Goal: Task Accomplishment & Management: Use online tool/utility

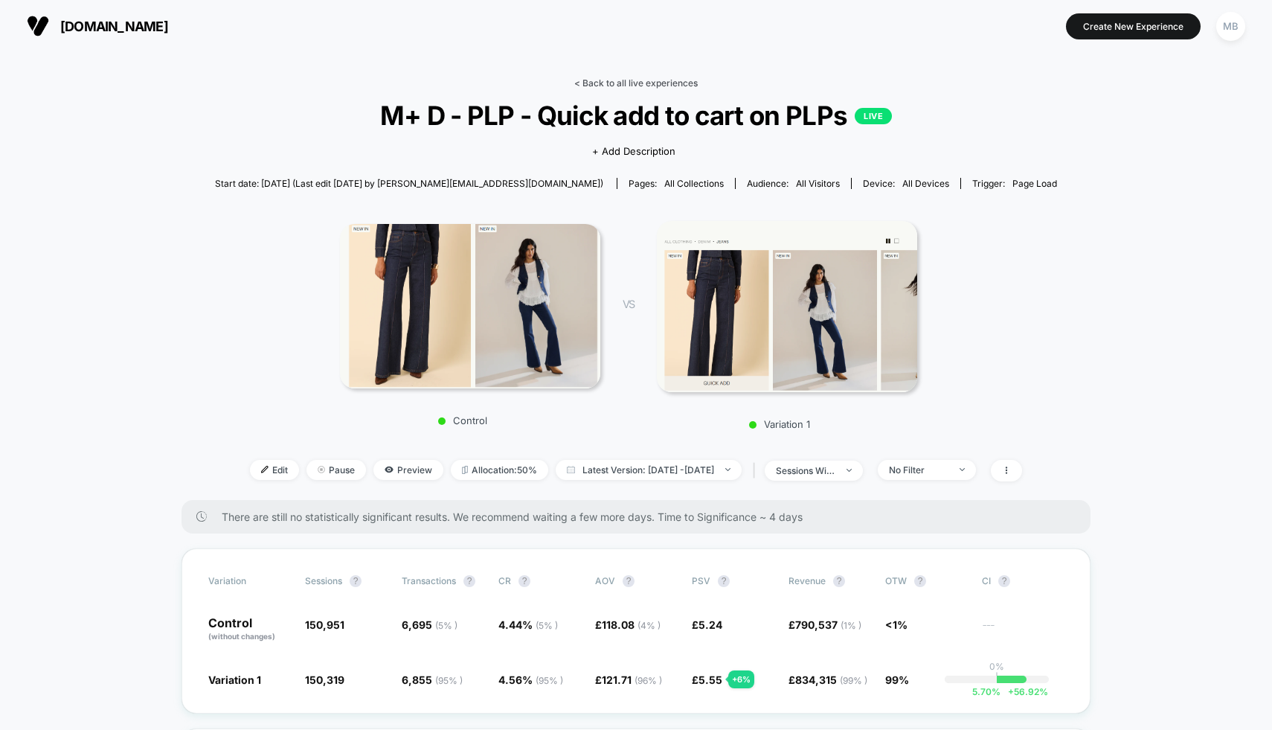
click at [637, 78] on link "< Back to all live experiences" at bounding box center [635, 82] width 123 height 11
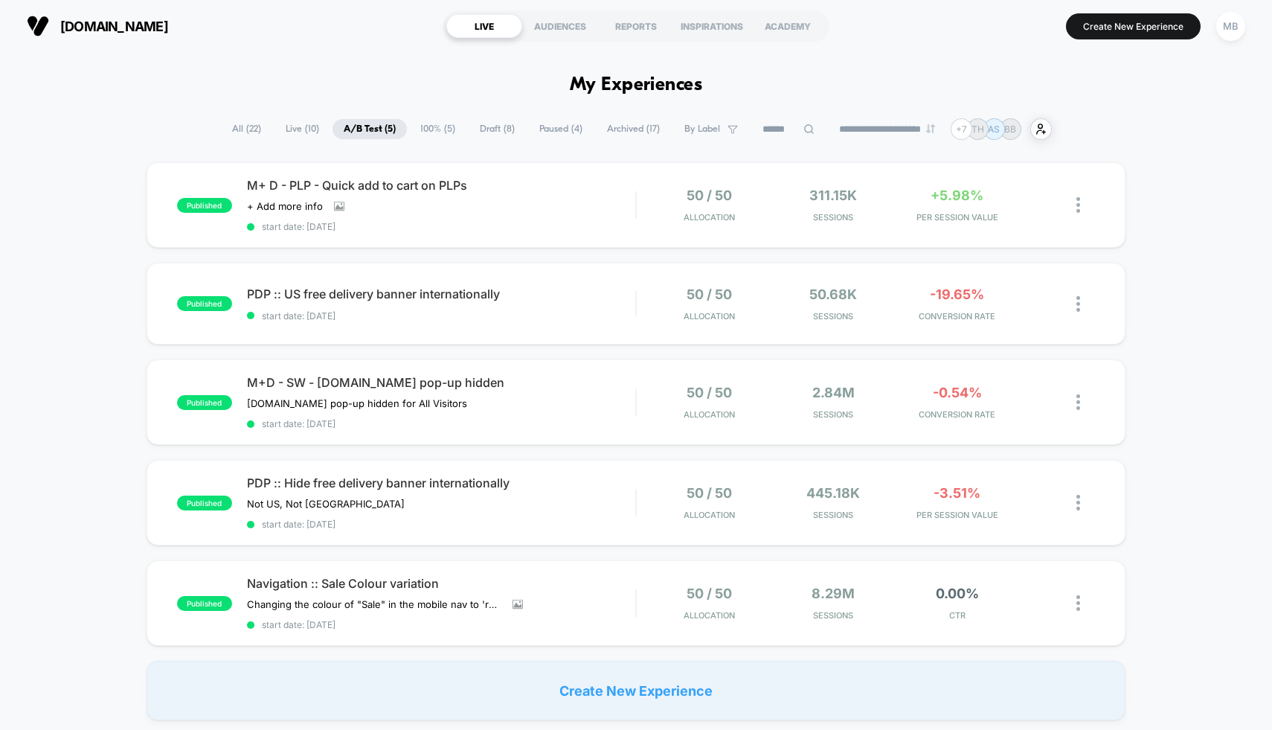
click at [489, 126] on span "Draft ( 8 )" at bounding box center [497, 129] width 57 height 20
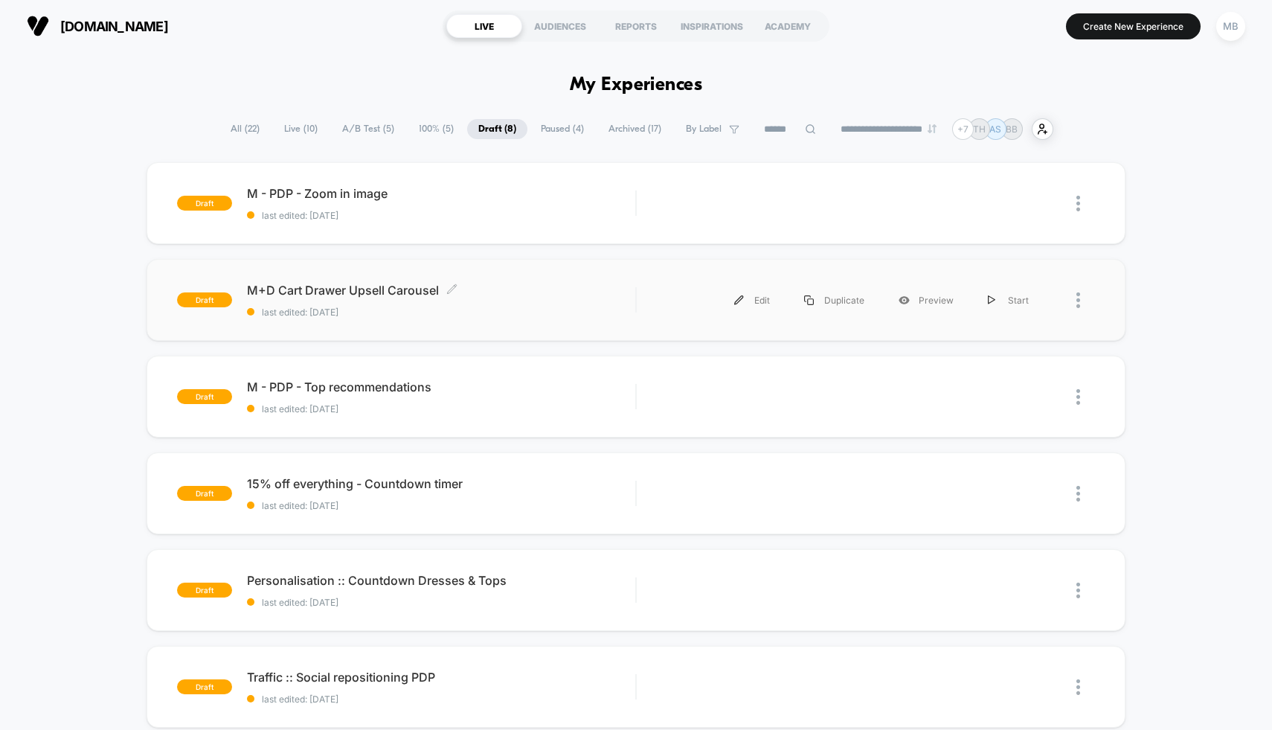
click at [590, 292] on span "M+D Cart Drawer Upsell Carousel Click to edit experience details" at bounding box center [441, 290] width 389 height 15
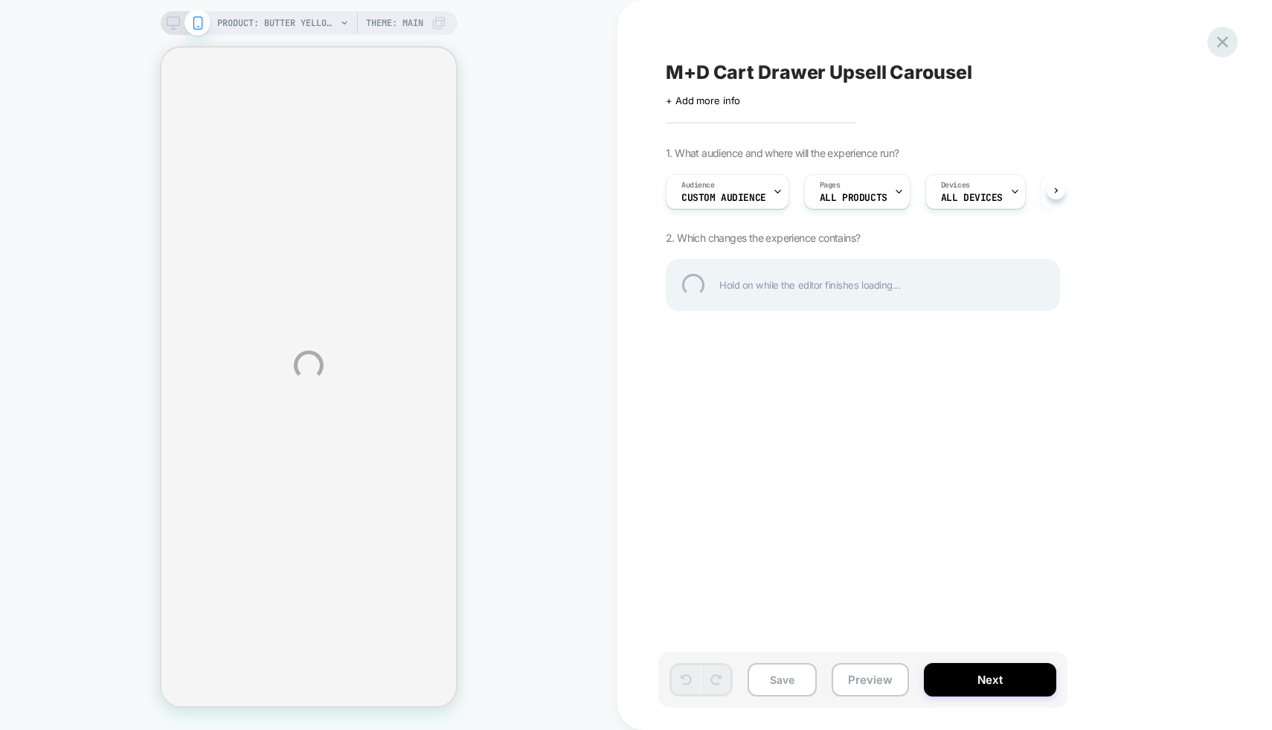
click at [1223, 45] on div at bounding box center [1222, 42] width 30 height 30
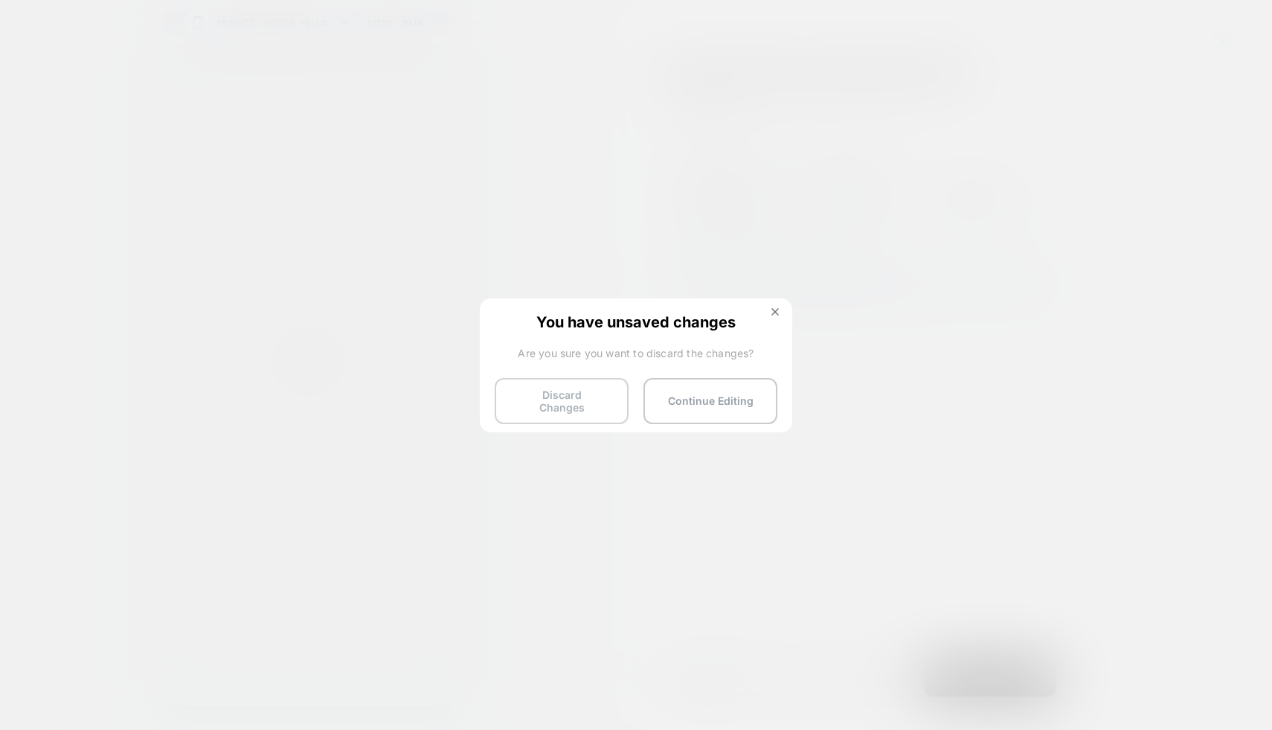
click at [583, 402] on button "Discard Changes" at bounding box center [562, 401] width 134 height 46
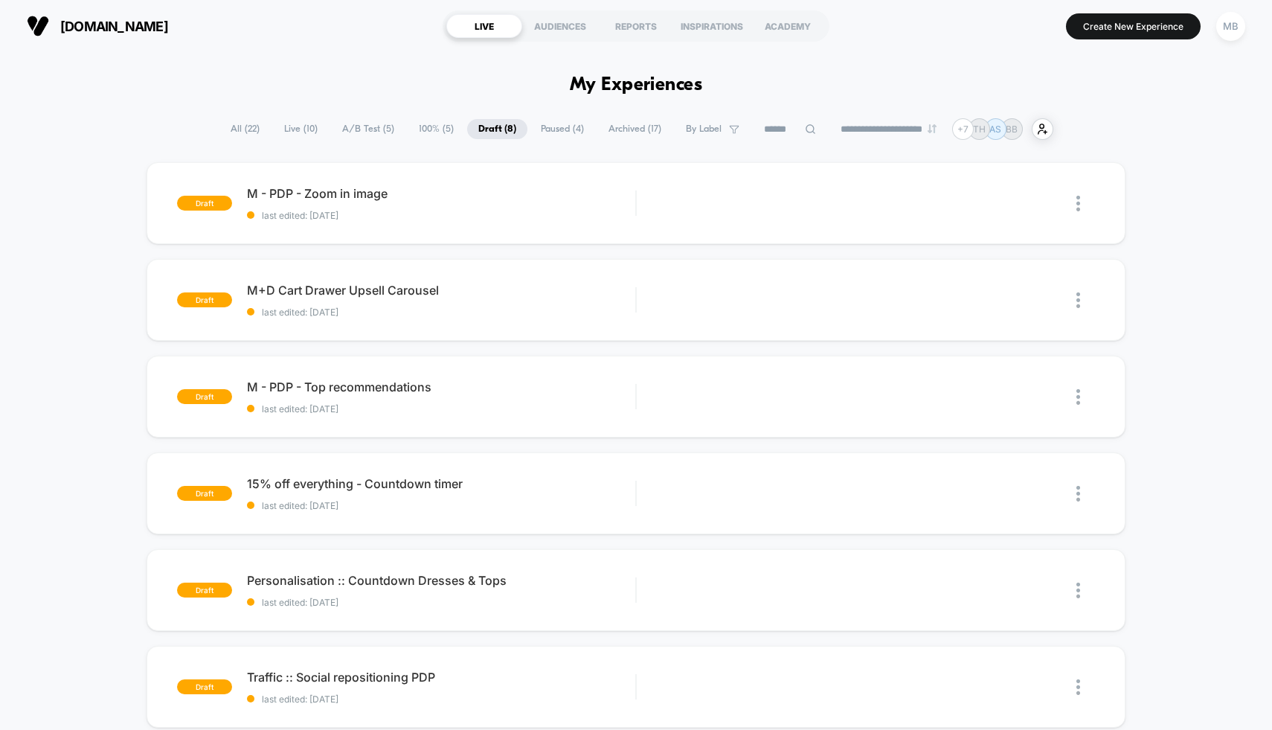
click at [422, 123] on span "100% ( 5 )" at bounding box center [436, 129] width 57 height 20
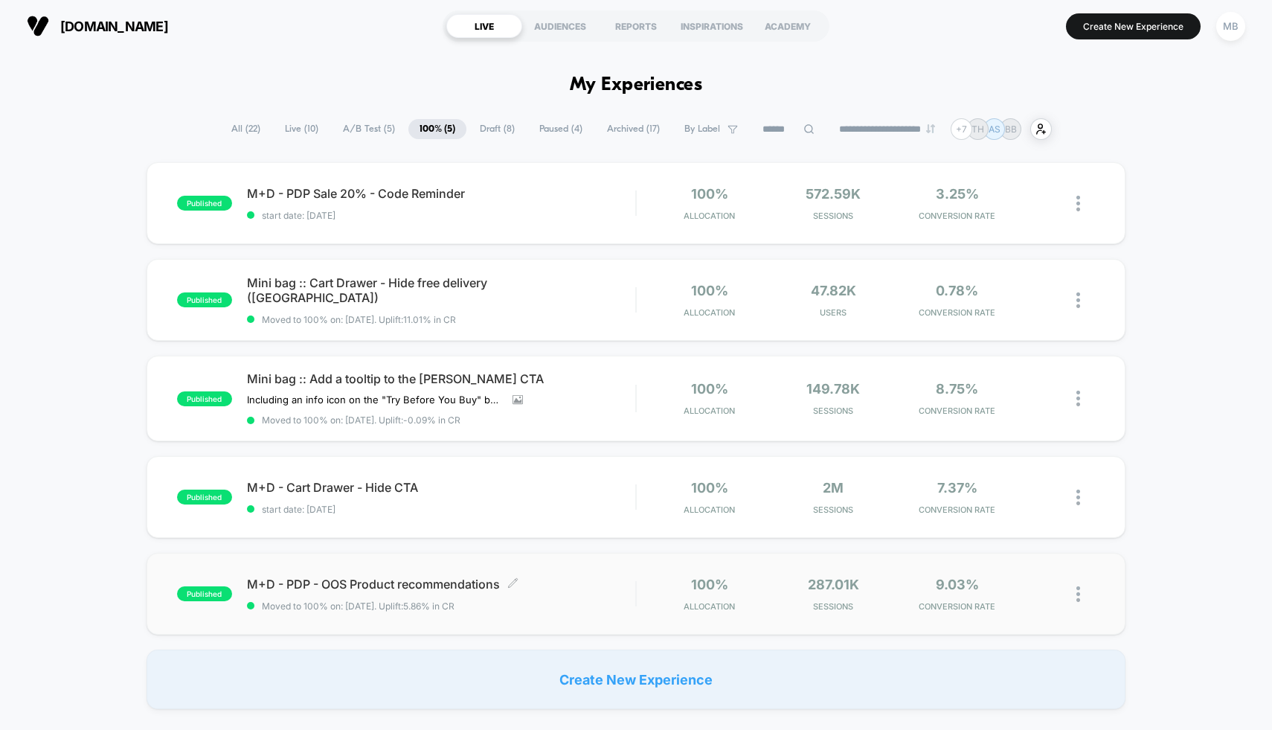
click at [384, 579] on span "M+D - PDP - OOS Product recommendations Click to edit experience details" at bounding box center [441, 583] width 389 height 15
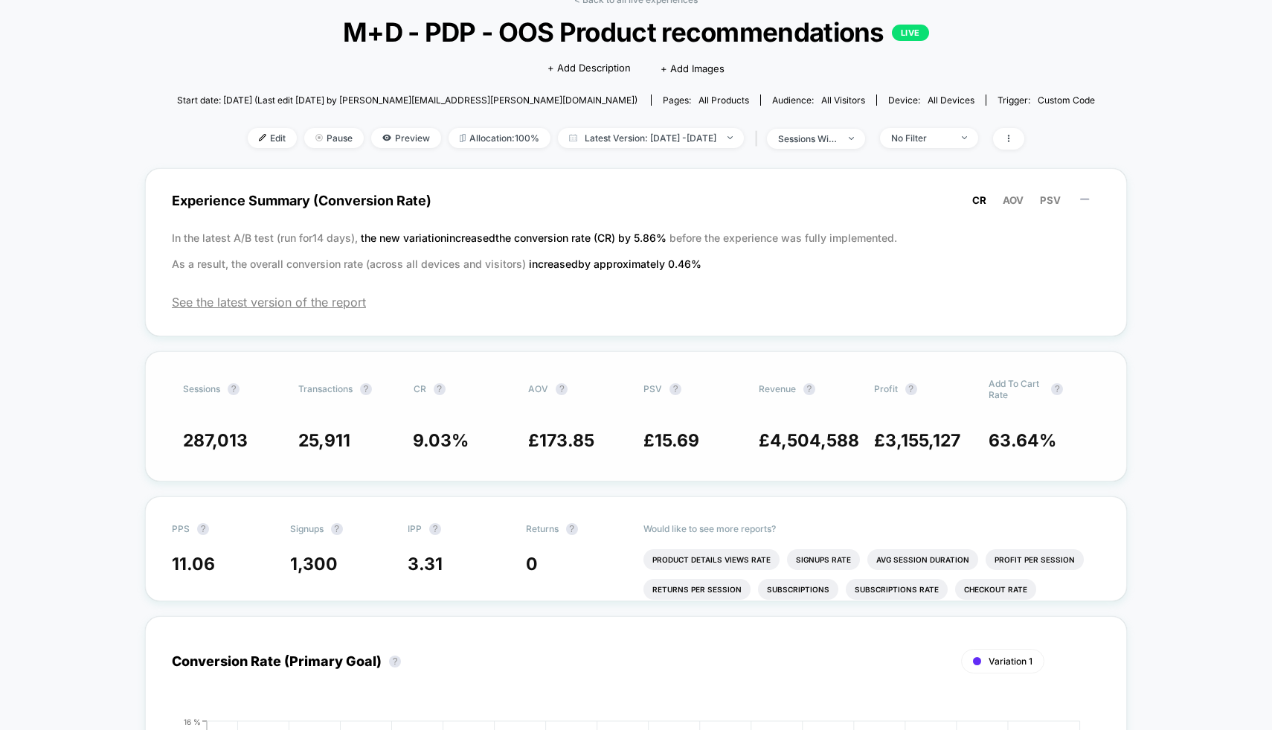
scroll to position [90, 0]
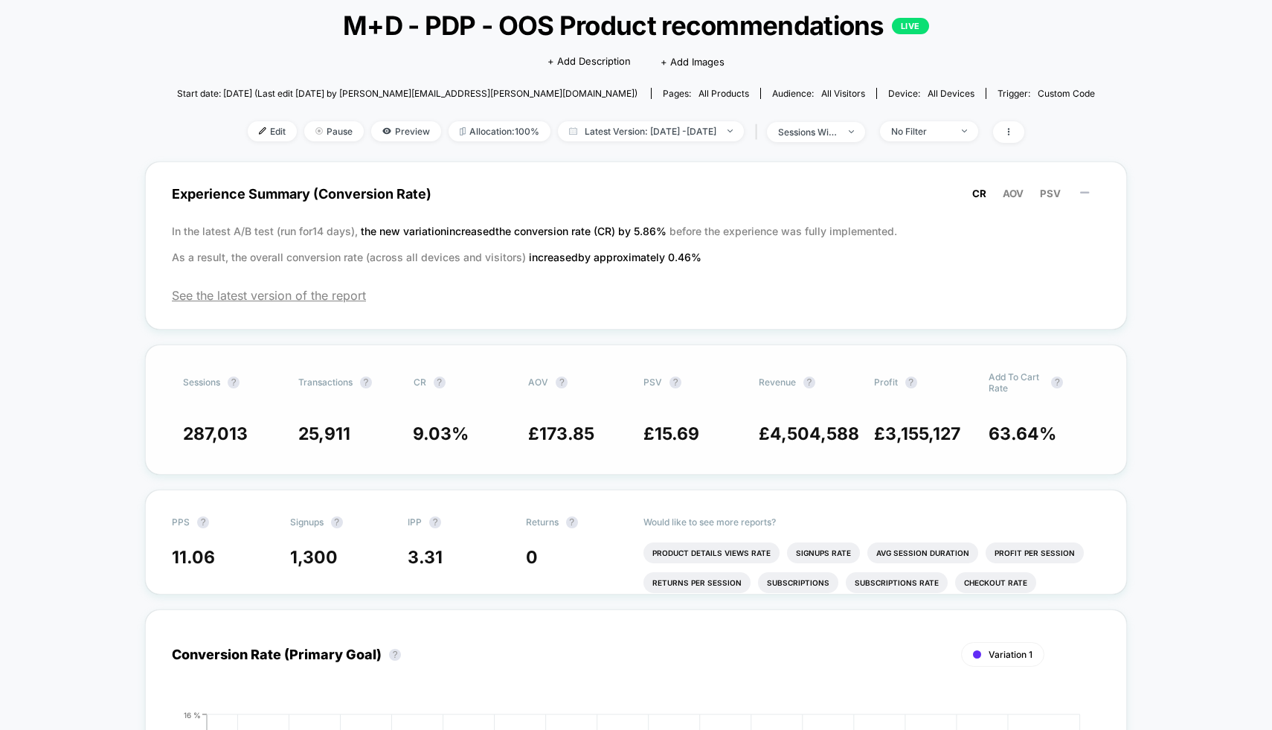
drag, startPoint x: 457, startPoint y: 433, endPoint x: 410, endPoint y: 433, distance: 46.9
click at [410, 433] on div "287,013 25,911 9.03 % £ 173.85 £ 15.69 £ 4,504,588 £ 3,155,127 63.64 %" at bounding box center [636, 433] width 906 height 21
drag, startPoint x: 410, startPoint y: 433, endPoint x: 459, endPoint y: 436, distance: 48.4
click at [460, 437] on div "287,013 25,911 9.03 % £ 173.85 £ 15.69 £ 4,504,588 £ 3,155,127 63.64 %" at bounding box center [636, 433] width 906 height 21
drag, startPoint x: 479, startPoint y: 434, endPoint x: 387, endPoint y: 434, distance: 92.2
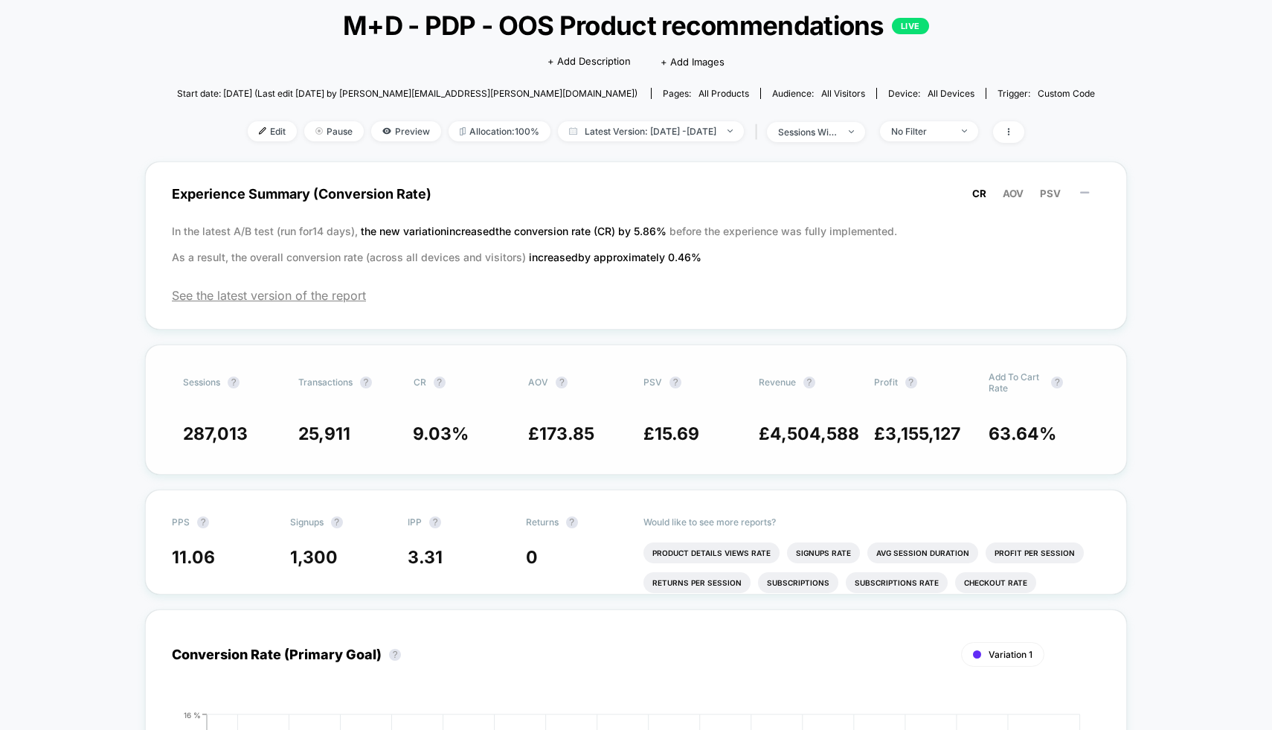
click at [387, 434] on div "287,013 25,911 9.03 % £ 173.85 £ 15.69 £ 4,504,588 £ 3,155,127 63.64 %" at bounding box center [636, 433] width 906 height 21
drag, startPoint x: 456, startPoint y: 437, endPoint x: 421, endPoint y: 437, distance: 35.0
click at [421, 437] on span "9.03 %" at bounding box center [441, 433] width 56 height 21
click at [602, 126] on span "Latest Version: May 27, 2025 - Aug 20, 2025" at bounding box center [651, 131] width 186 height 20
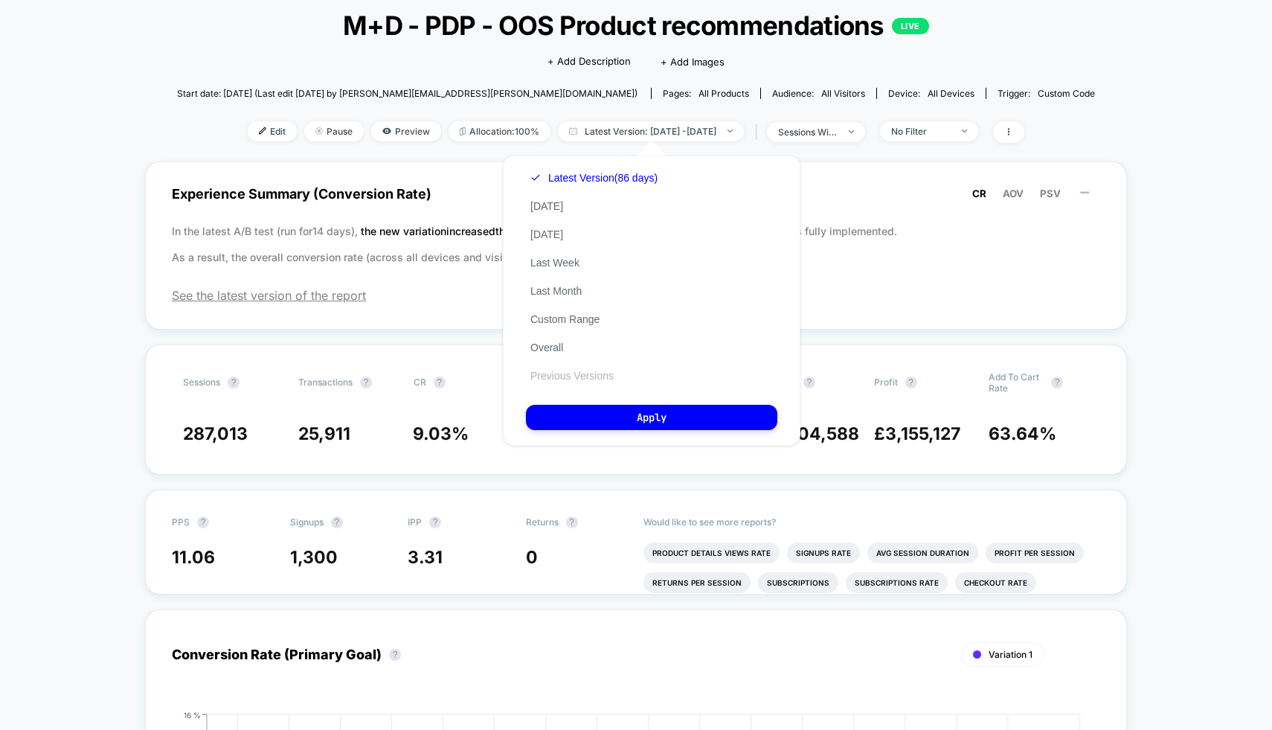
click at [581, 376] on button "Previous Versions" at bounding box center [572, 375] width 92 height 13
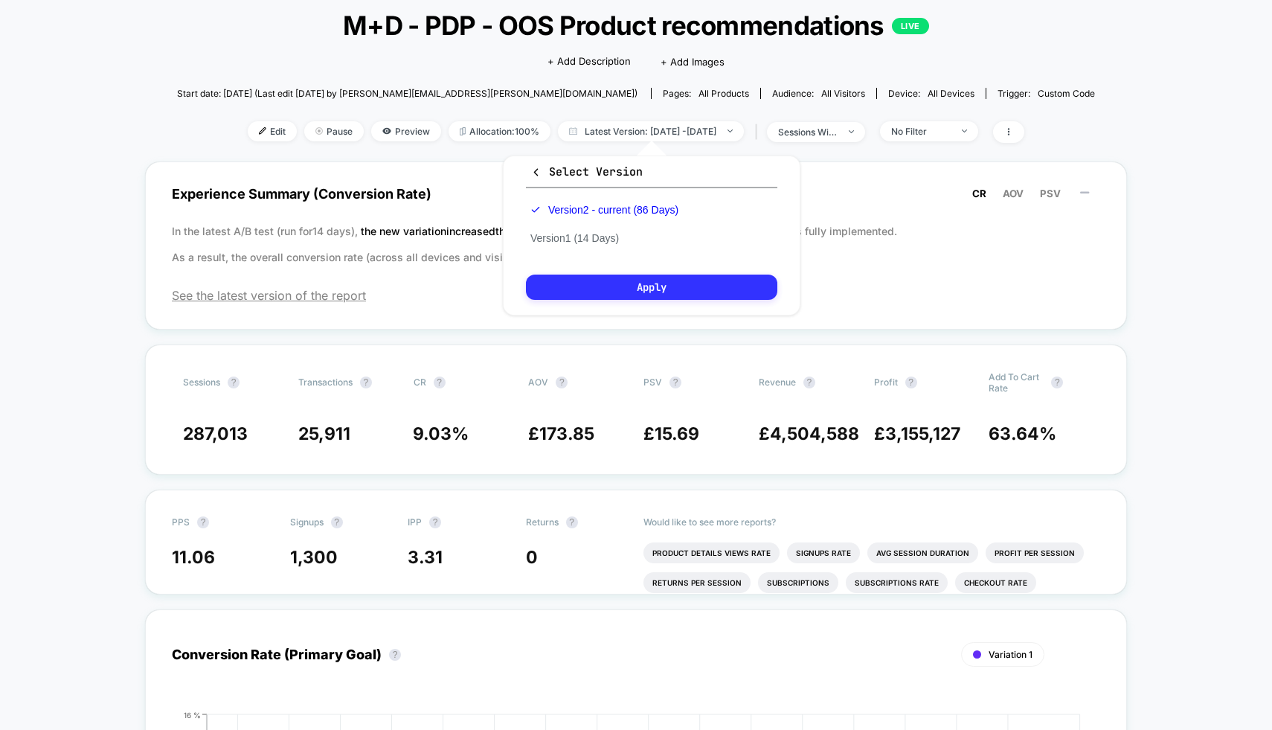
click at [686, 286] on button "Apply" at bounding box center [651, 286] width 251 height 25
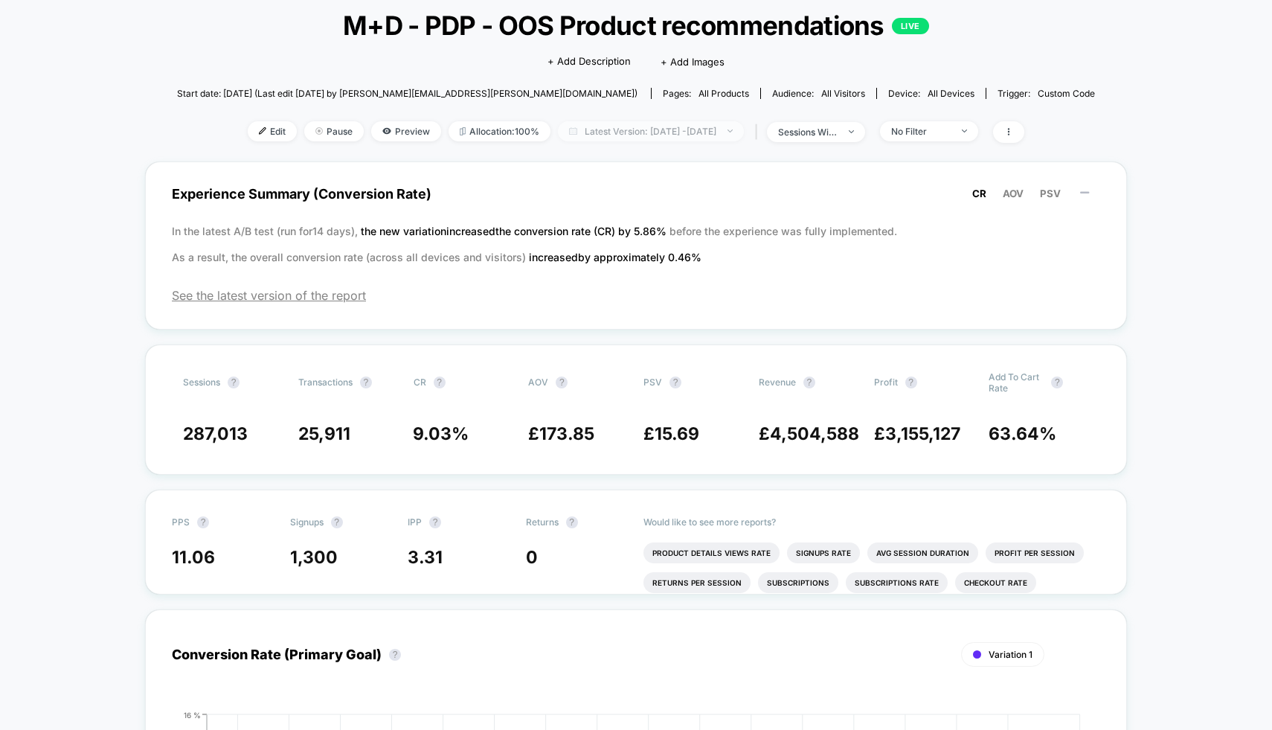
click at [744, 138] on span "Latest Version: May 27, 2025 - Aug 20, 2025" at bounding box center [651, 131] width 186 height 20
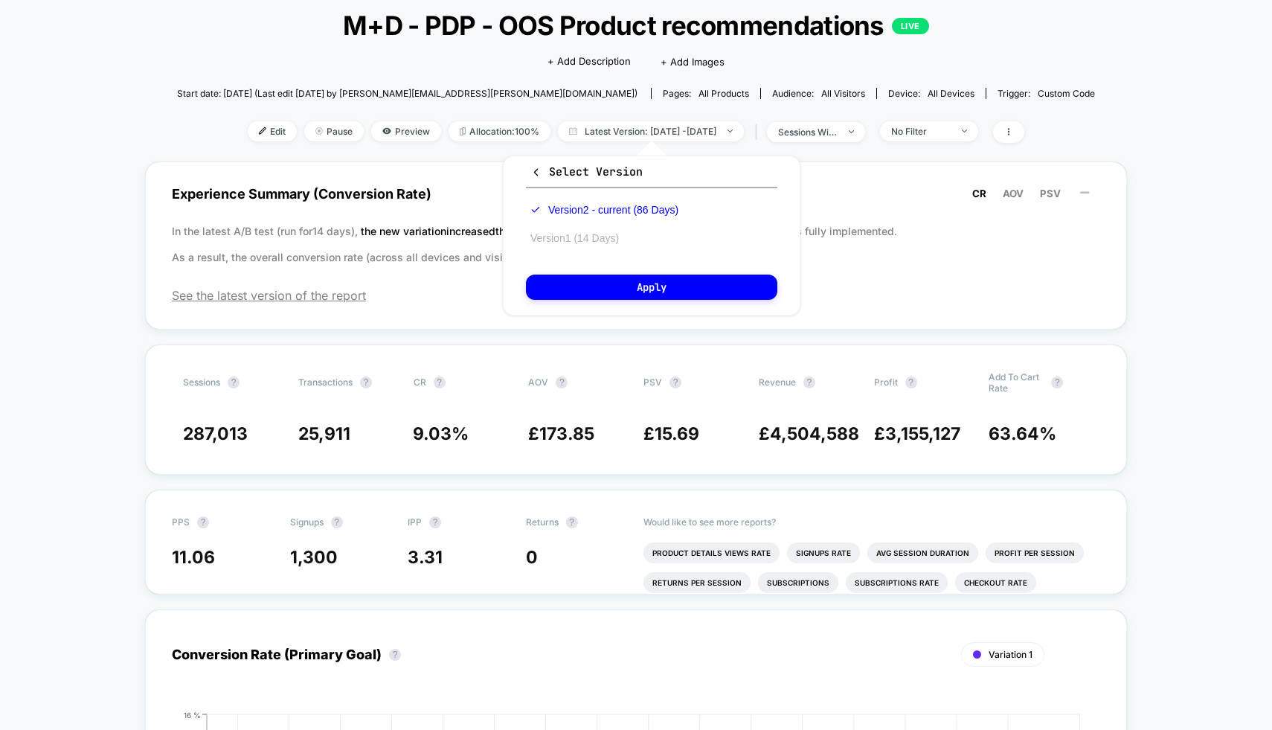
click at [611, 242] on button "Version 1 (14 Days)" at bounding box center [574, 237] width 97 height 13
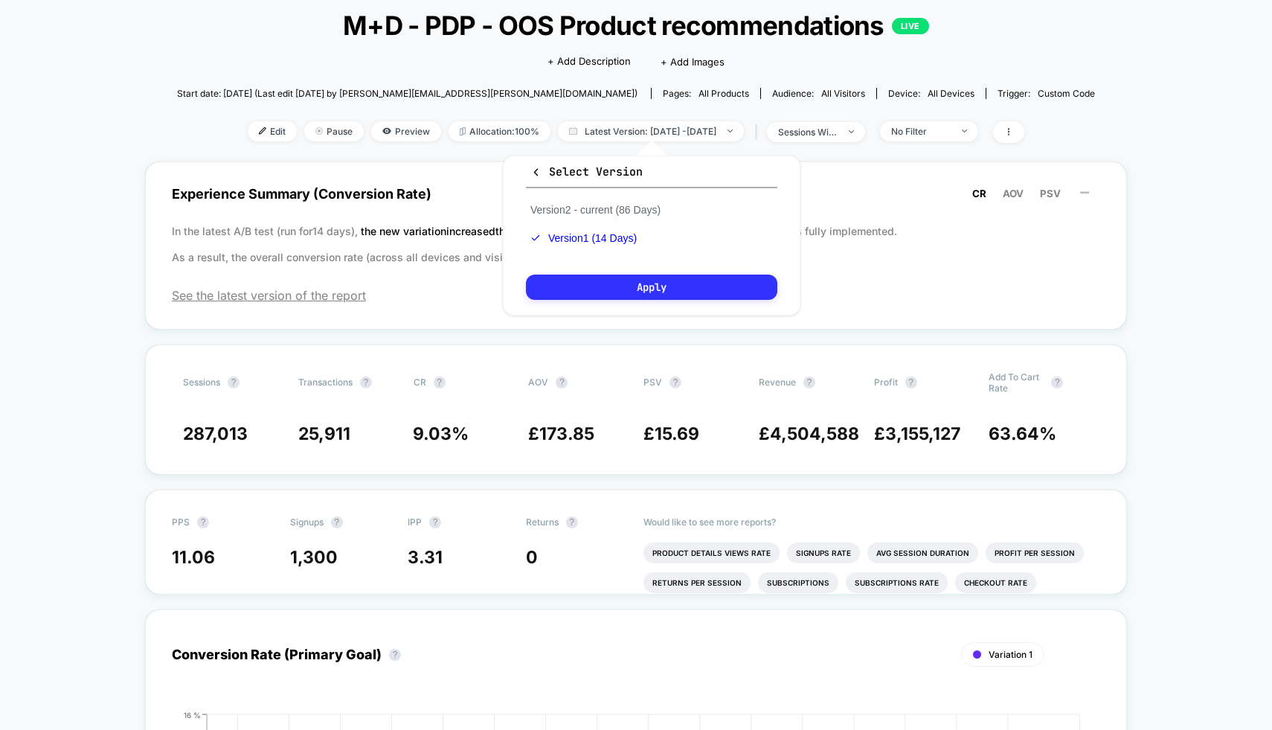
click at [624, 283] on button "Apply" at bounding box center [651, 286] width 251 height 25
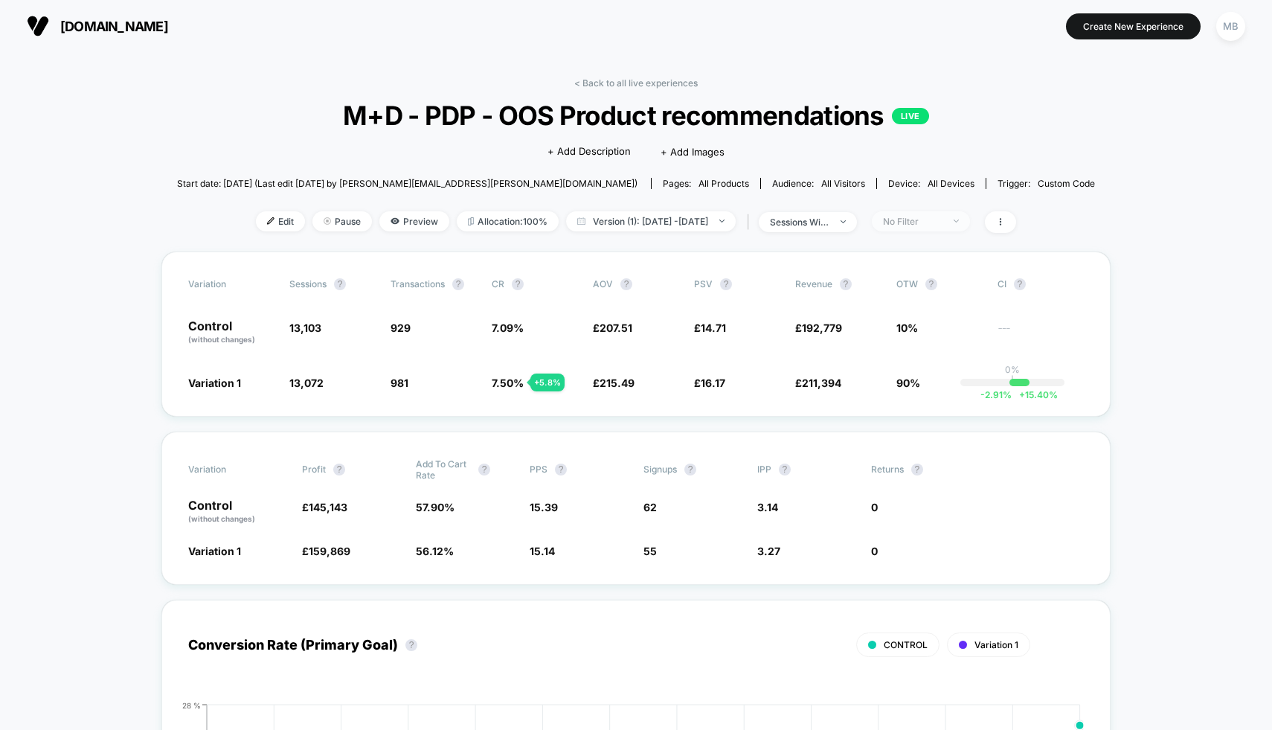
click at [938, 224] on div "No Filter" at bounding box center [912, 221] width 59 height 11
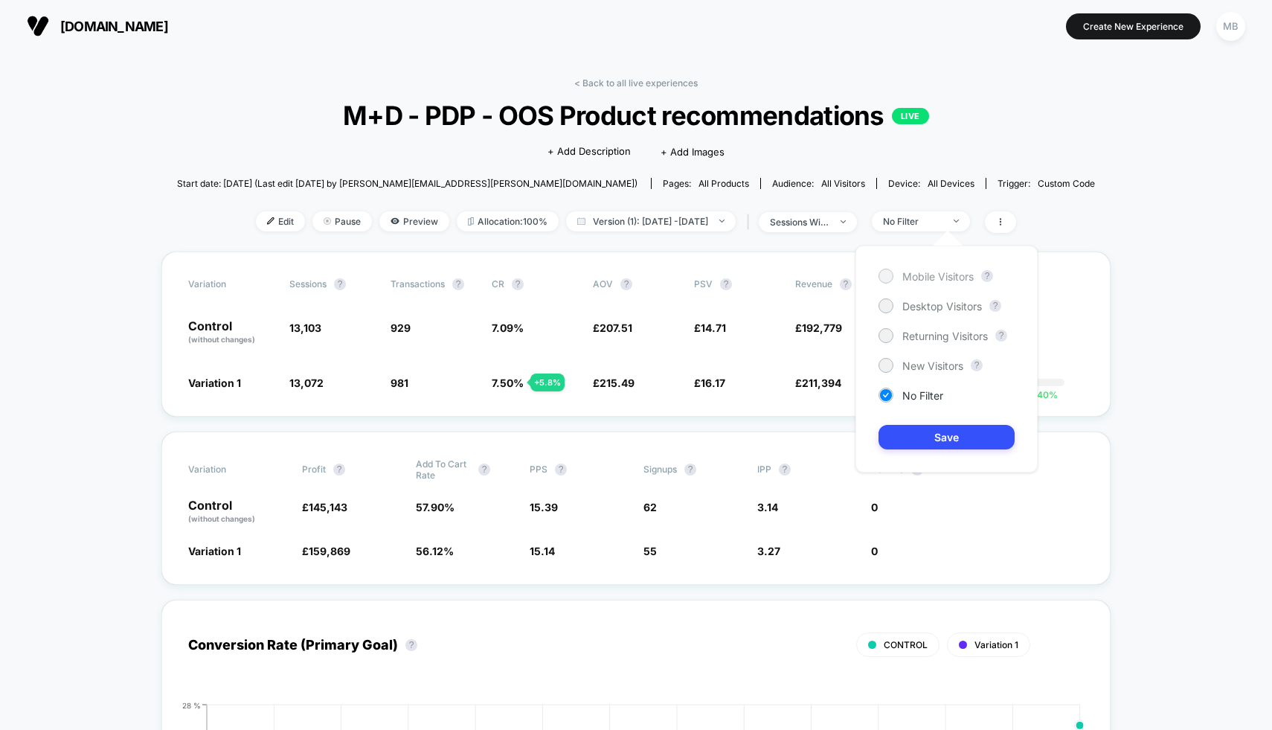
click at [947, 279] on span "Mobile Visitors" at bounding box center [937, 276] width 71 height 13
click at [974, 434] on button "Save" at bounding box center [946, 437] width 136 height 25
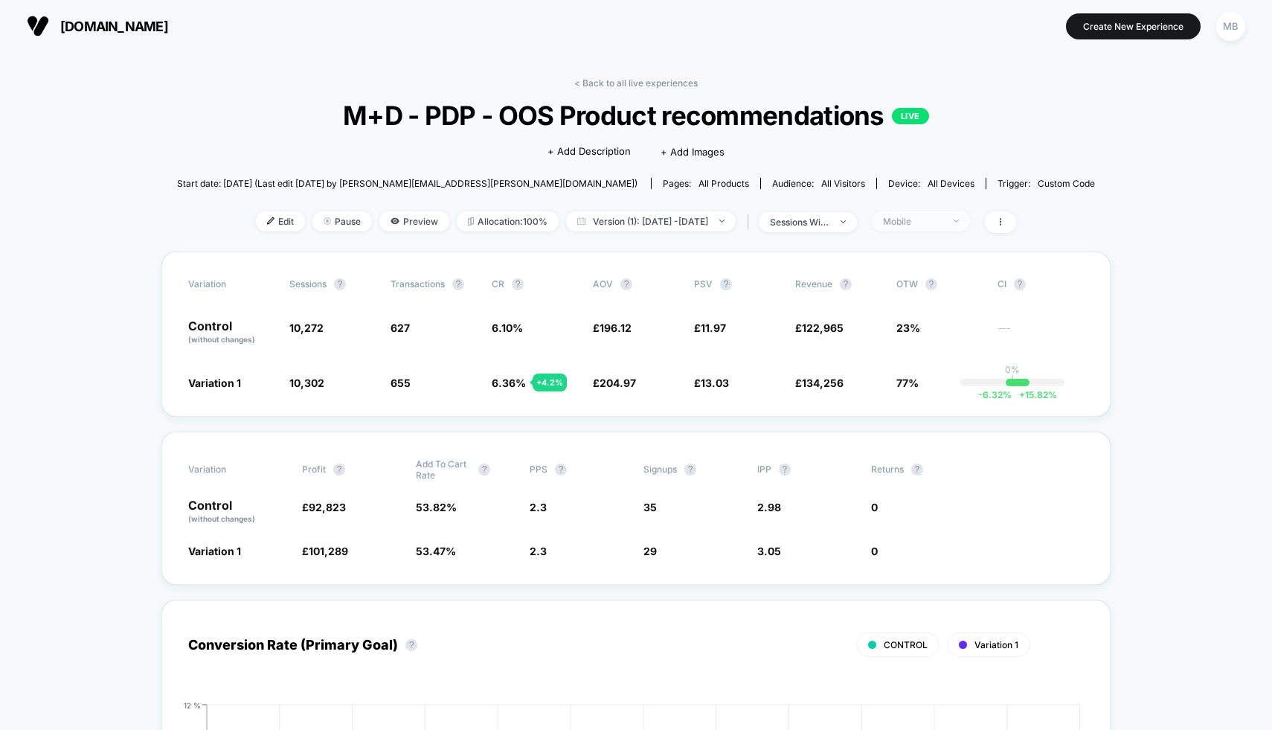
click at [942, 224] on div "Mobile" at bounding box center [912, 221] width 59 height 11
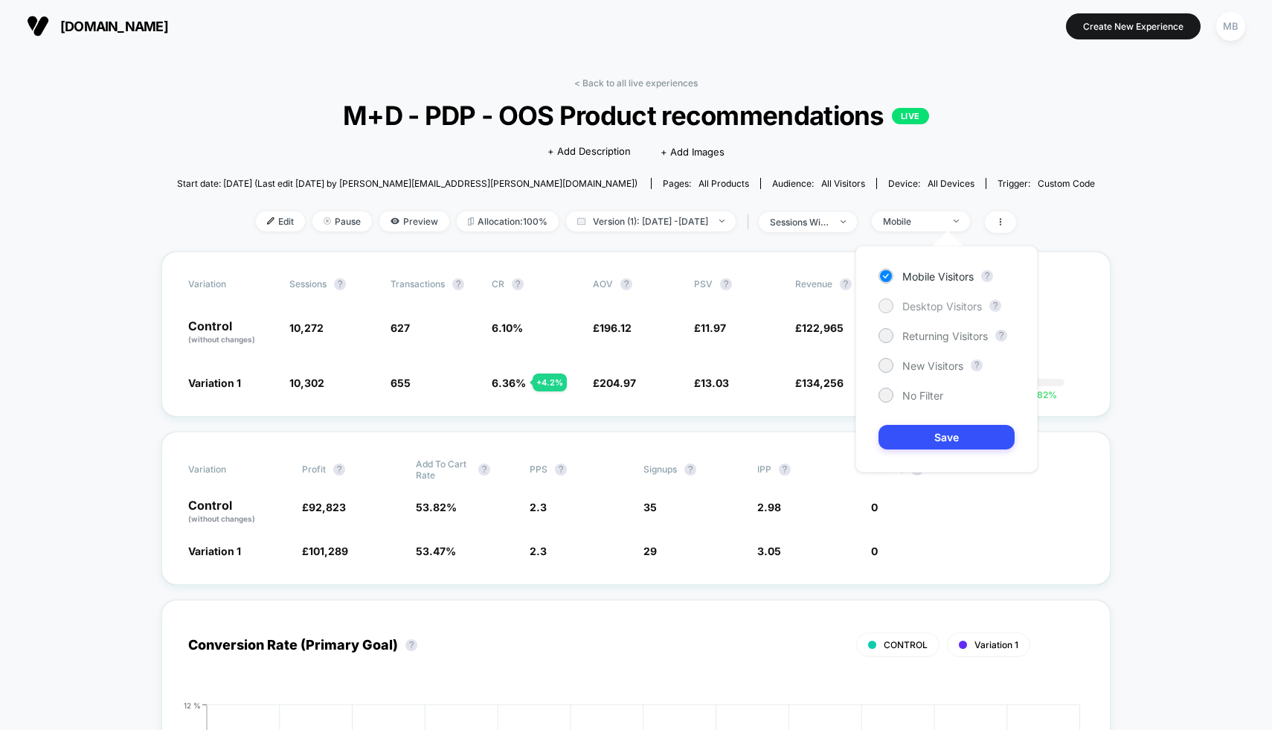
click at [942, 312] on div "Desktop Visitors" at bounding box center [929, 305] width 103 height 15
click at [956, 447] on button "Save" at bounding box center [946, 437] width 136 height 25
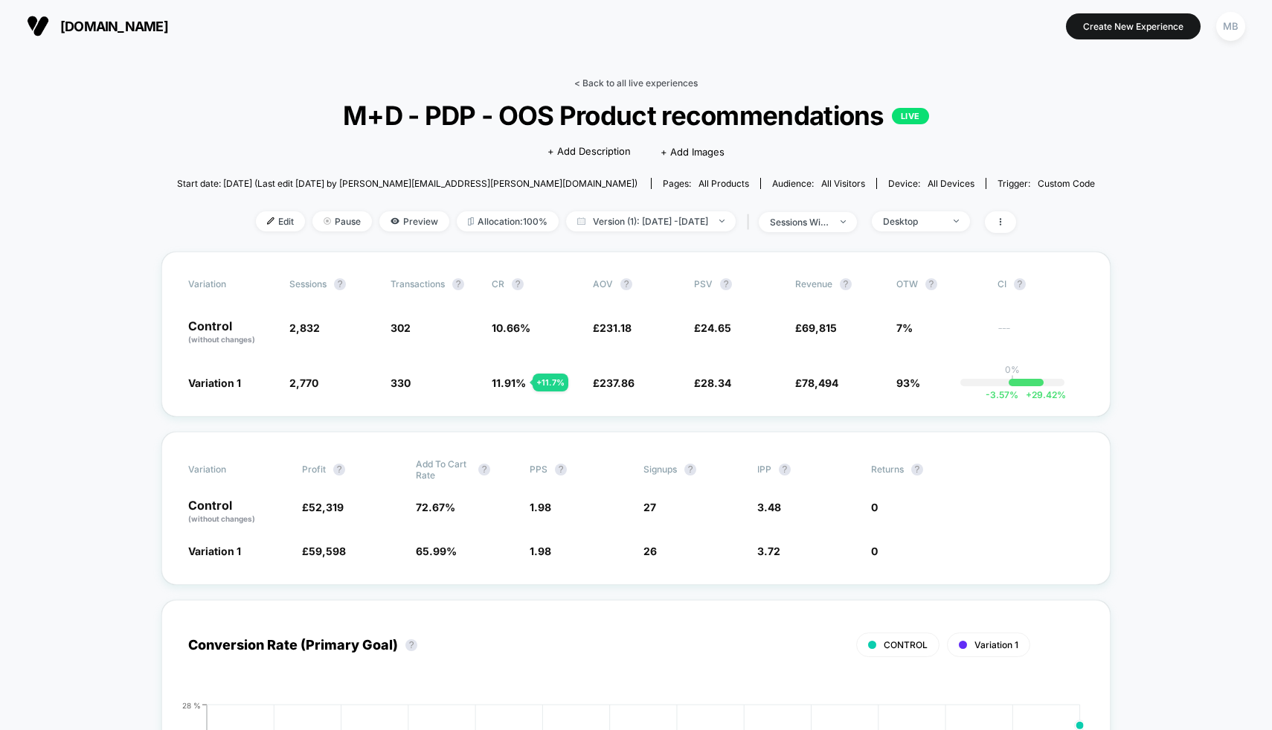
click at [616, 78] on link "< Back to all live experiences" at bounding box center [635, 82] width 123 height 11
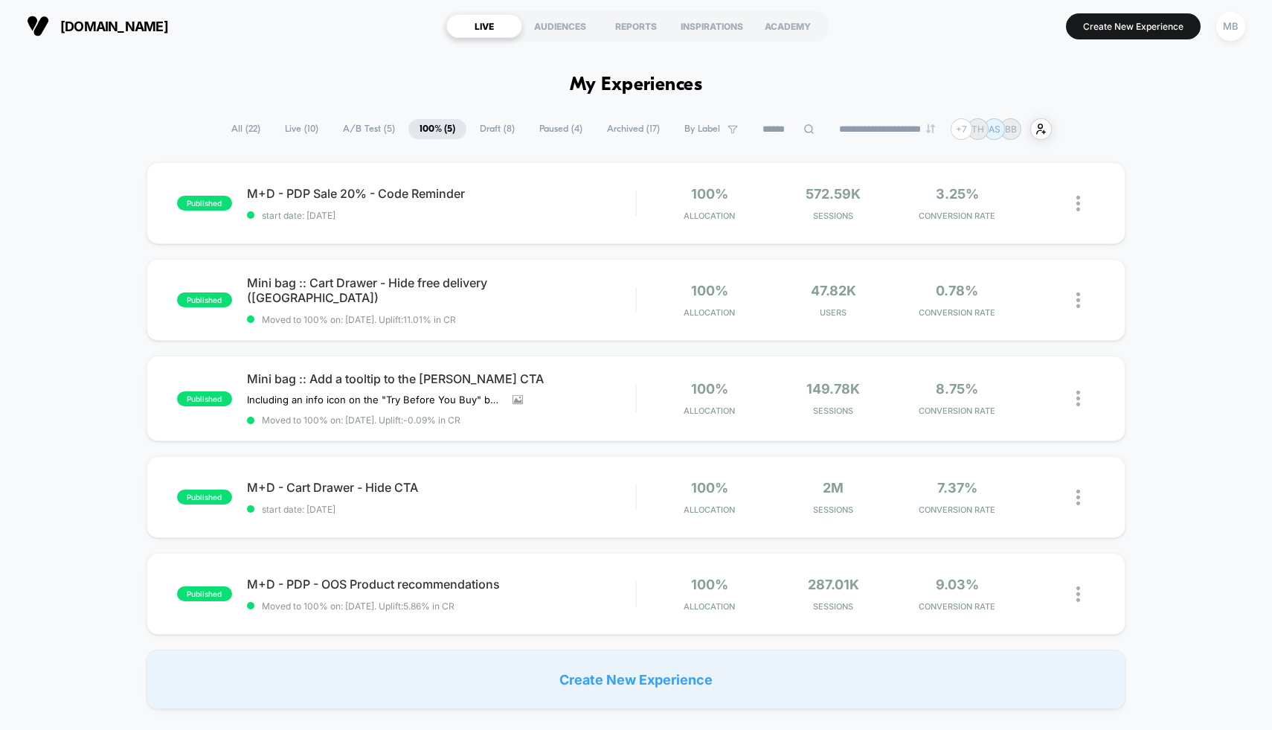
click at [351, 128] on span "A/B Test ( 5 )" at bounding box center [369, 129] width 74 height 20
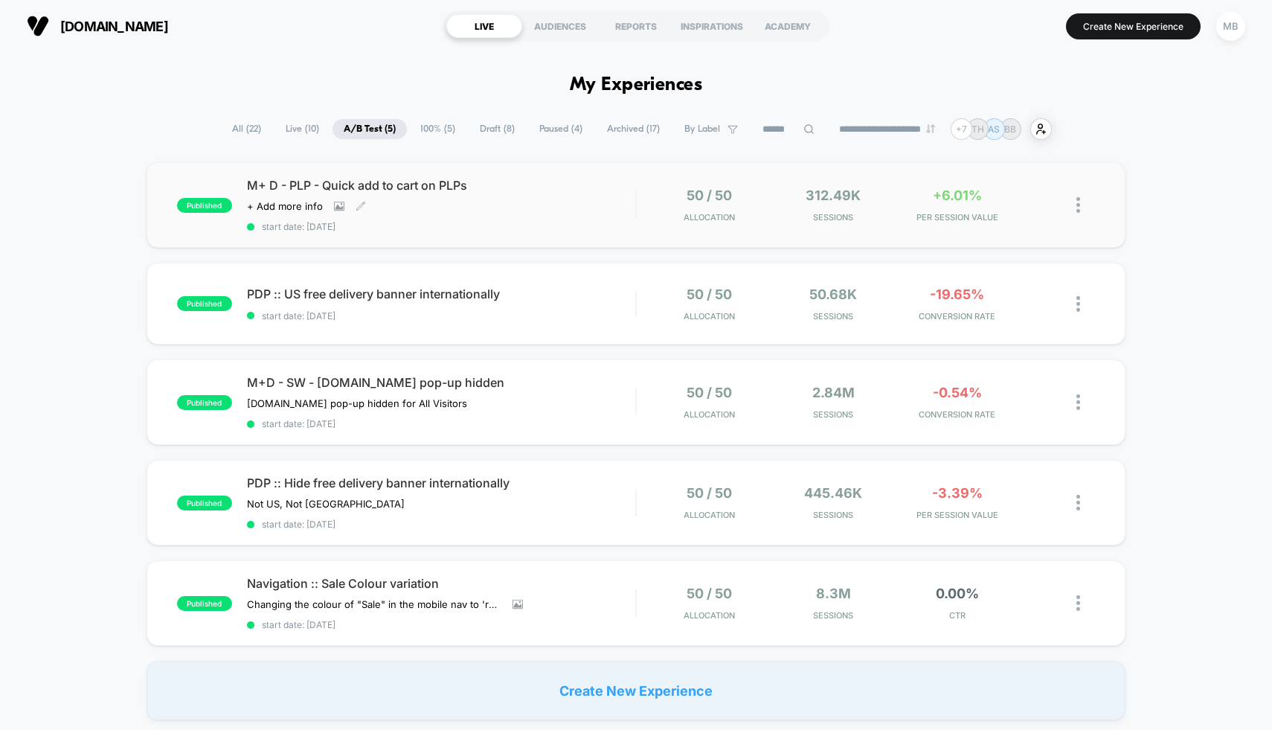
click at [434, 183] on span "M+ D - PLP - Quick add to cart on PLPs" at bounding box center [441, 185] width 389 height 15
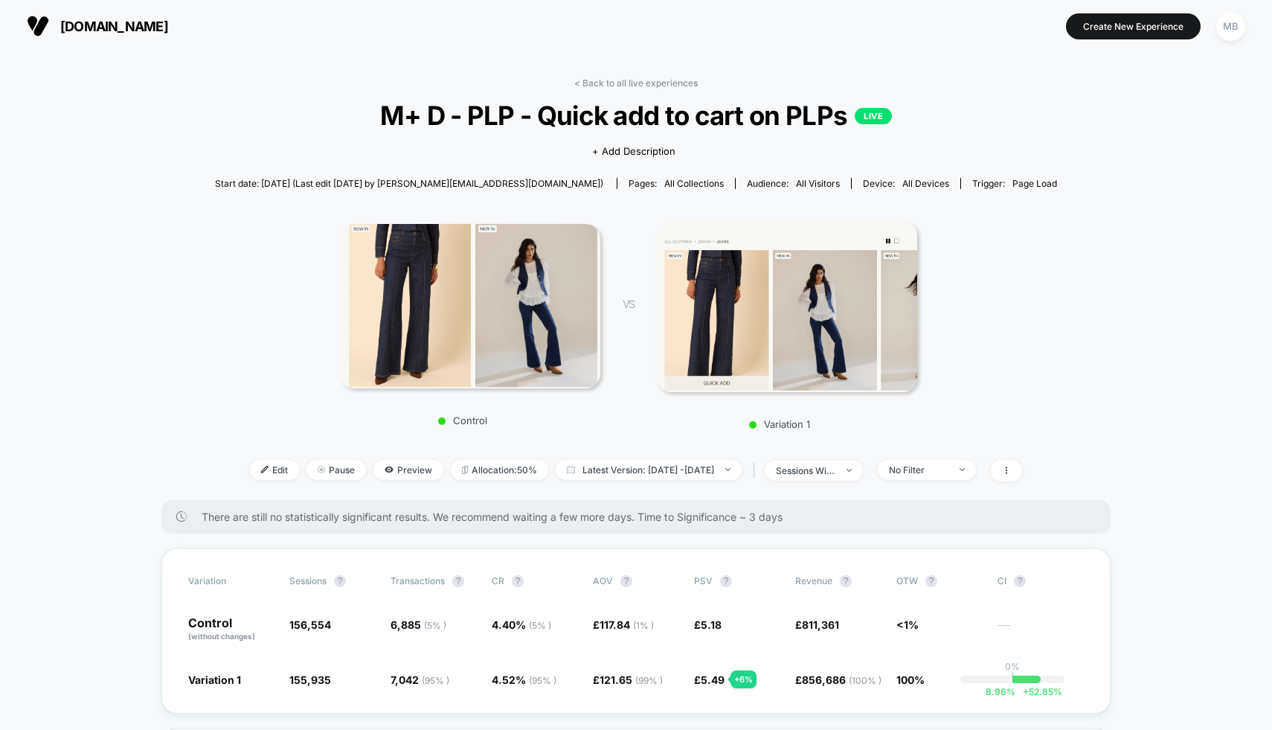
click at [707, 306] on img at bounding box center [787, 306] width 260 height 171
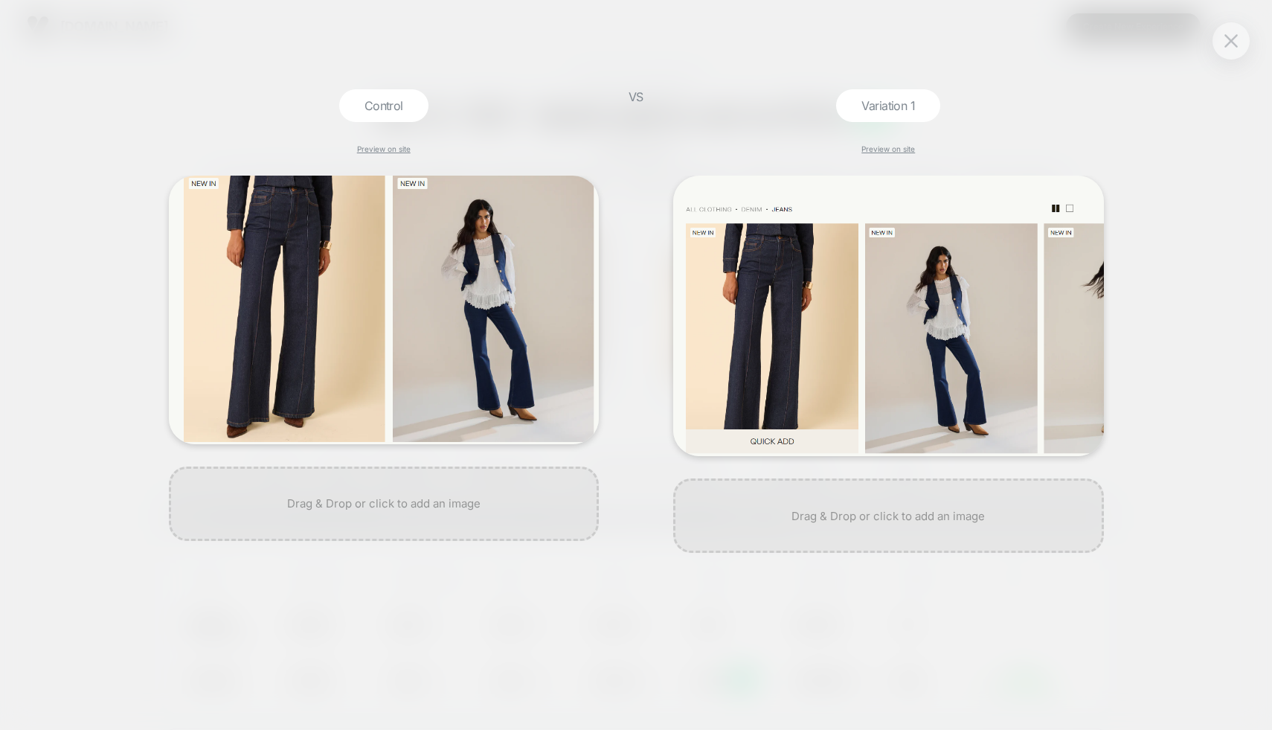
click at [1203, 303] on div "Control Preview on site VS Variation 1 Preview on site" at bounding box center [636, 365] width 1272 height 730
click at [1231, 49] on button at bounding box center [1231, 41] width 22 height 22
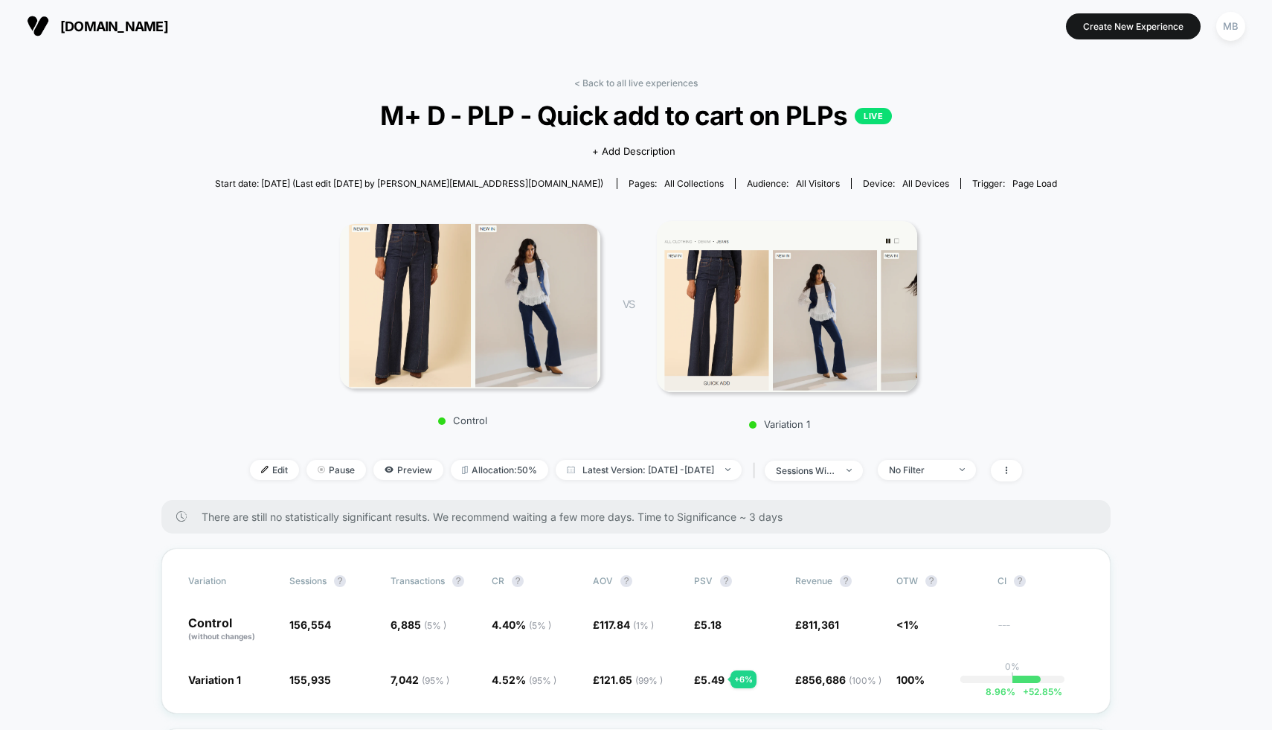
click at [560, 350] on img at bounding box center [470, 306] width 260 height 164
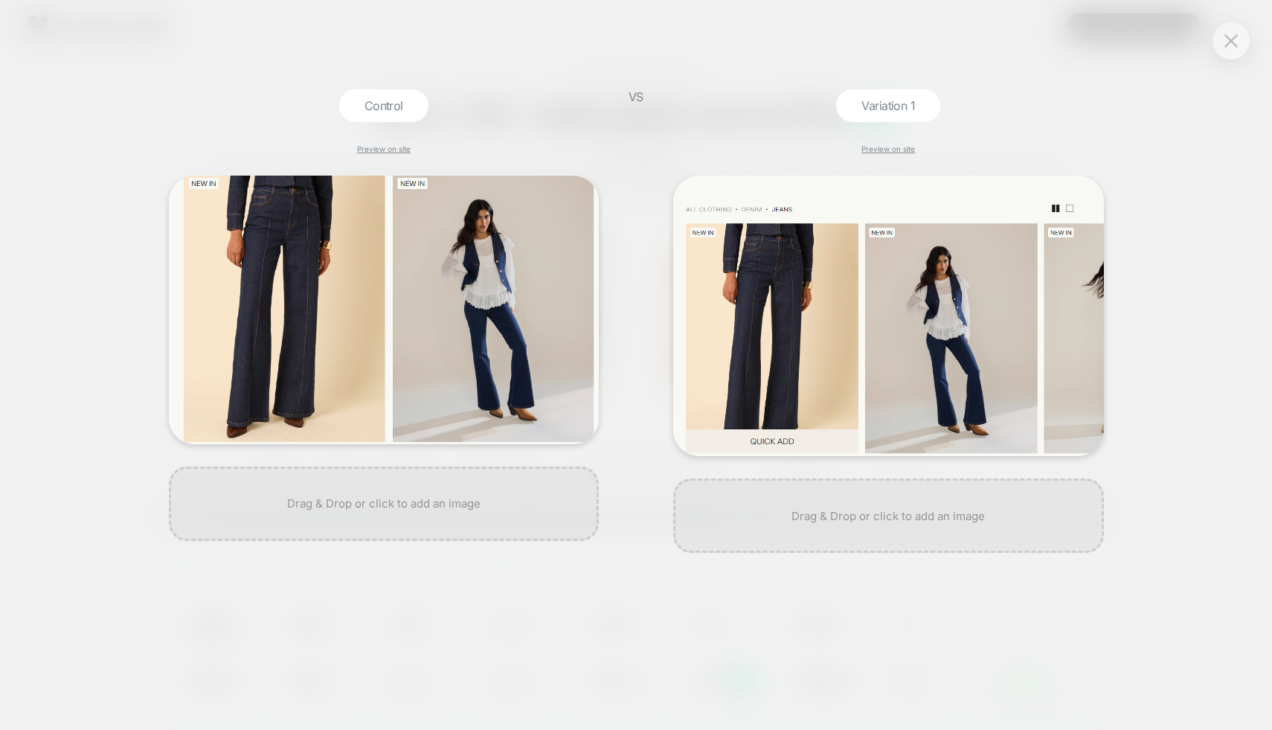
click at [1229, 158] on div "Control Preview on site VS Variation 1 Preview on site" at bounding box center [636, 365] width 1272 height 730
click at [1235, 50] on button at bounding box center [1231, 41] width 22 height 22
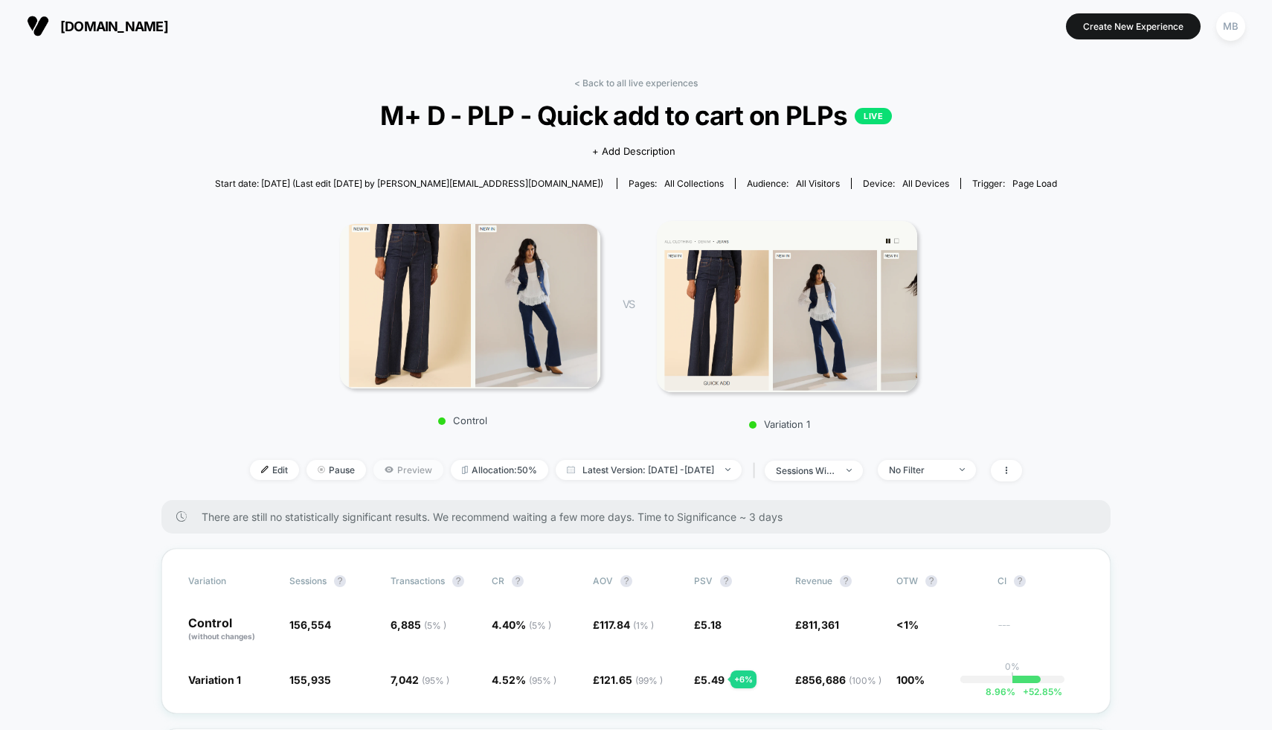
click at [373, 467] on span "Preview" at bounding box center [408, 470] width 70 height 20
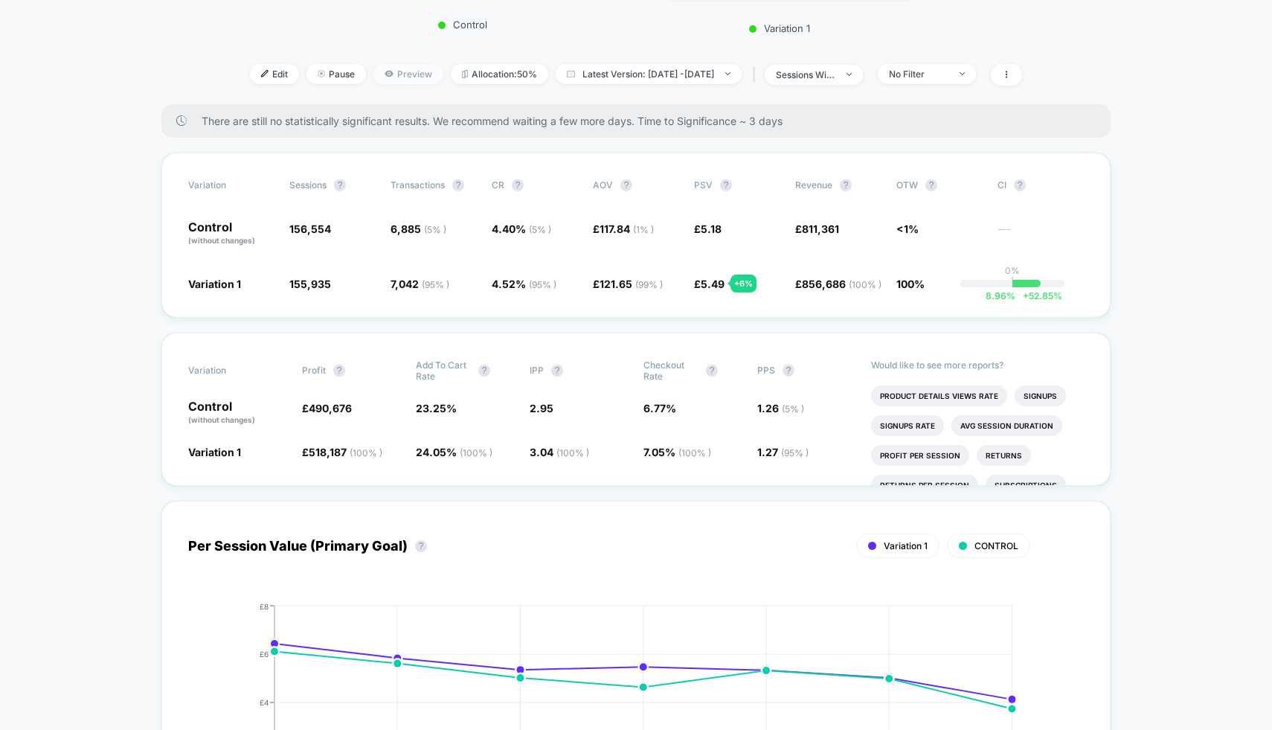
scroll to position [401, 0]
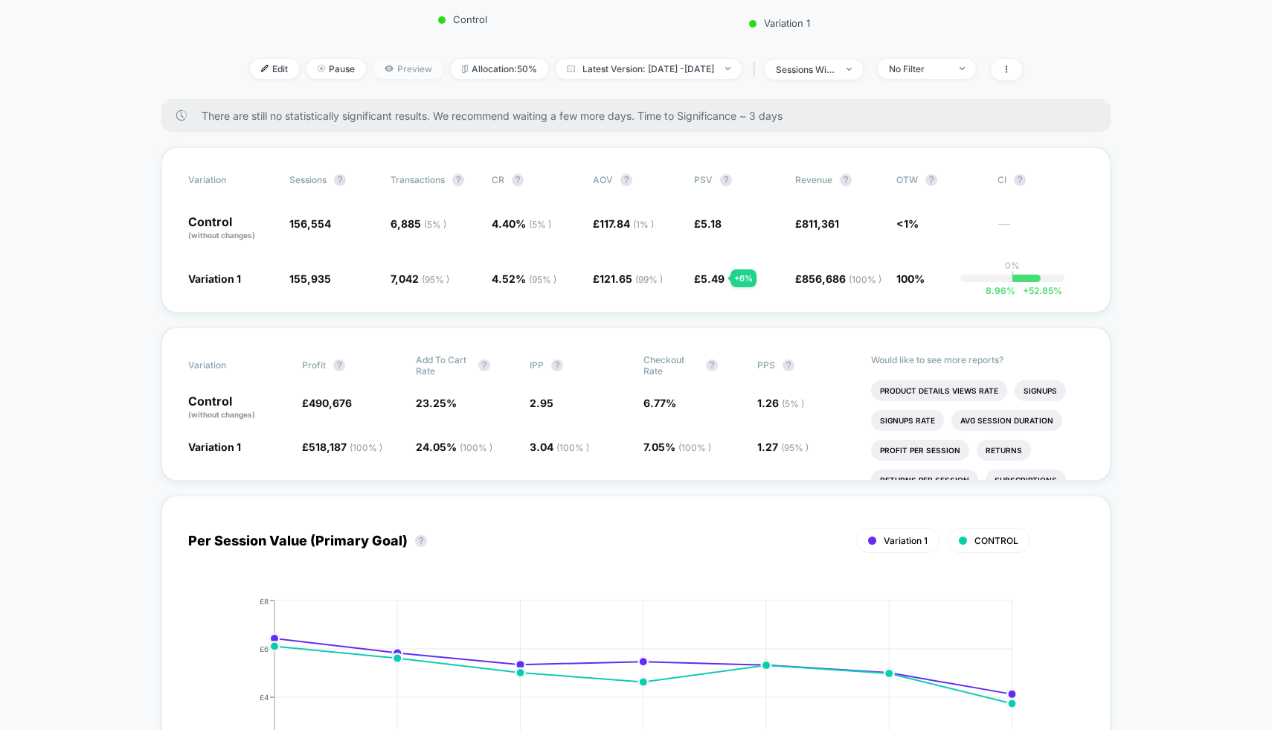
click at [373, 60] on span "Preview" at bounding box center [408, 69] width 70 height 20
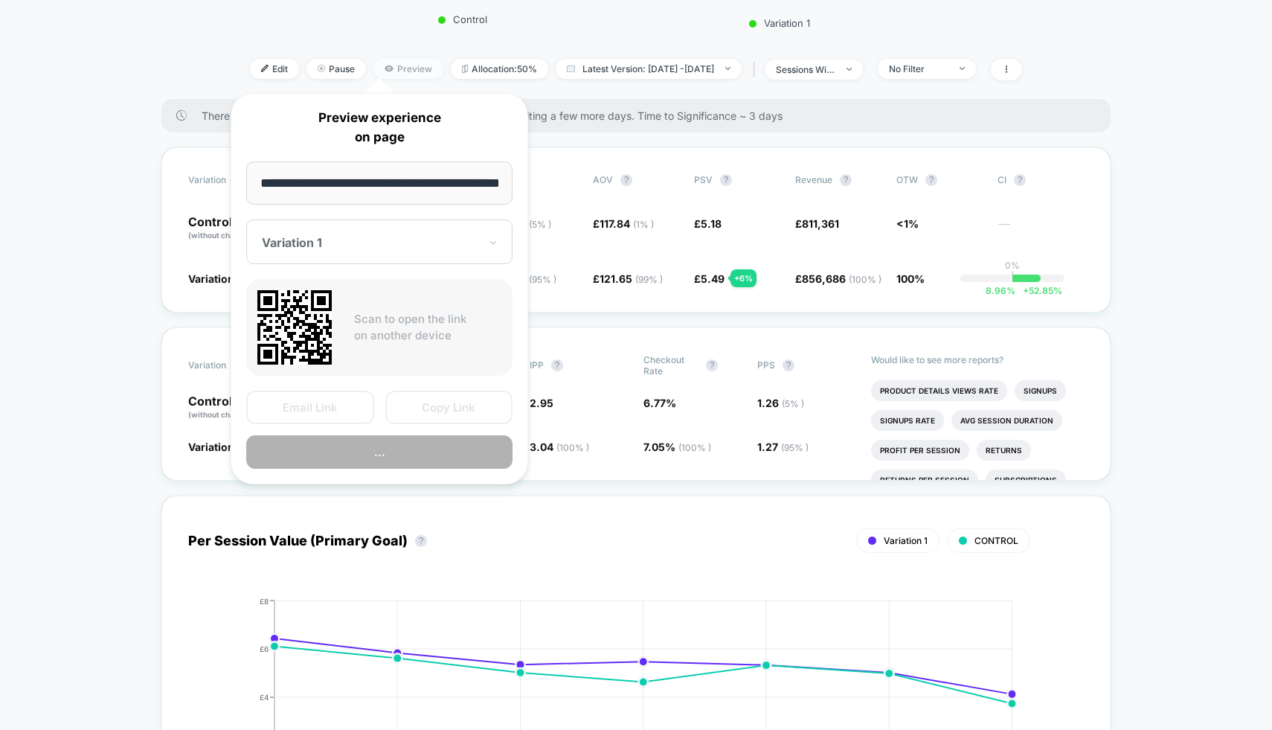
scroll to position [0, 42]
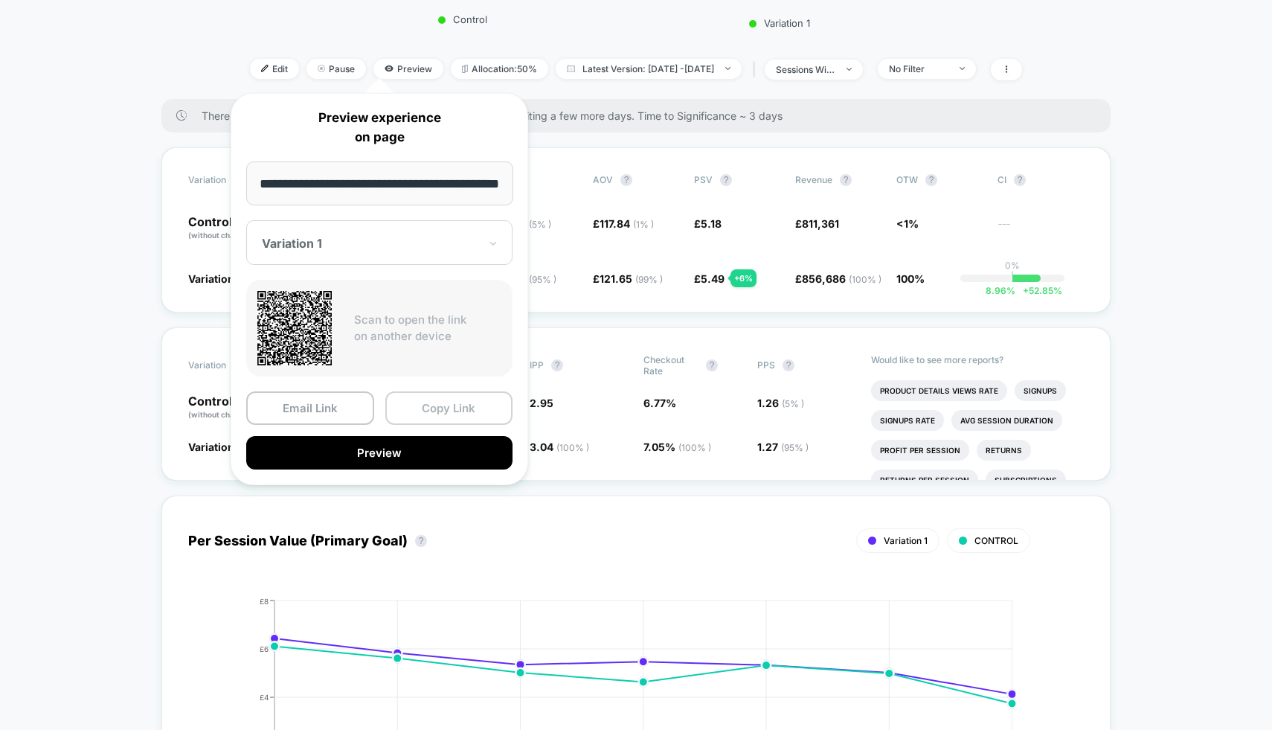
click at [448, 409] on button "Copy Link" at bounding box center [449, 407] width 128 height 33
